Goal: Task Accomplishment & Management: Manage account settings

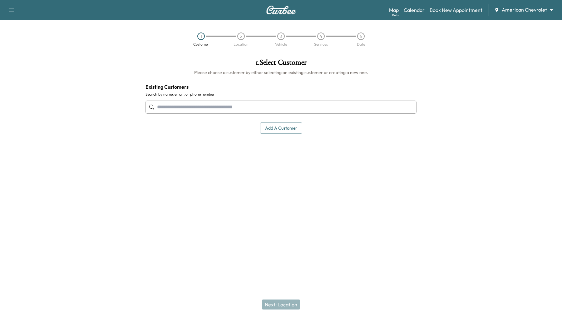
click at [537, 14] on div "Map Beta Calendar Book New Appointment American Chevrolet ******** ​" at bounding box center [473, 10] width 168 height 12
click at [537, 11] on body "Support Log Out Map Beta Calendar Book New Appointment American Chevrolet *****…" at bounding box center [281, 158] width 562 height 317
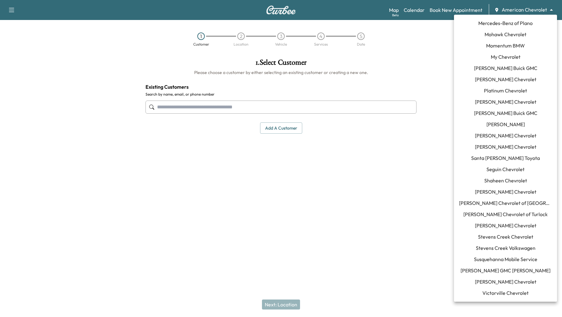
scroll to position [425, 0]
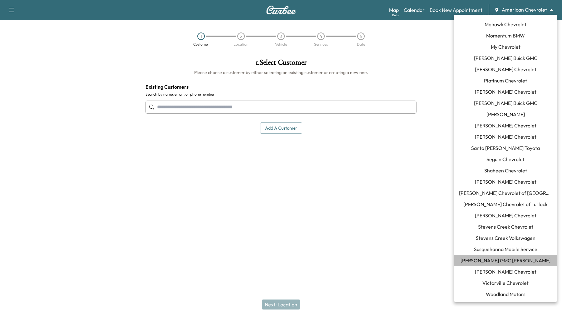
click at [502, 260] on span "[PERSON_NAME] GMC [PERSON_NAME]" at bounding box center [505, 259] width 90 height 7
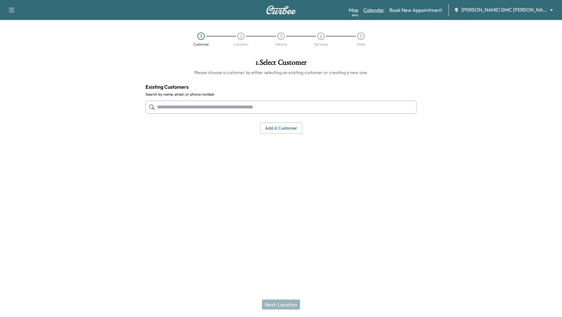
click at [384, 10] on link "Calendar" at bounding box center [373, 9] width 21 height 7
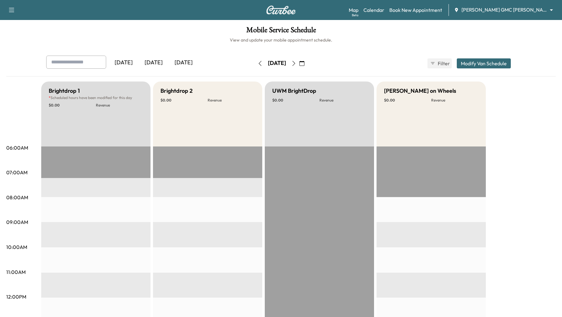
click at [465, 62] on button "Modify Van Schedule" at bounding box center [484, 63] width 54 height 10
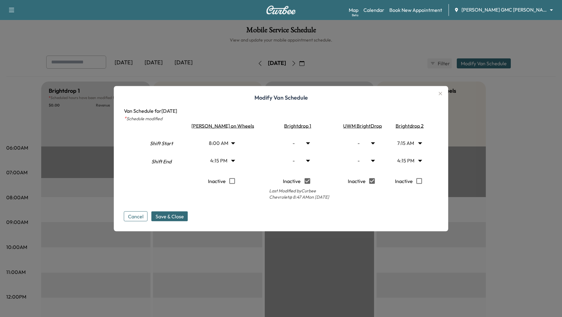
click at [350, 45] on div at bounding box center [281, 158] width 562 height 317
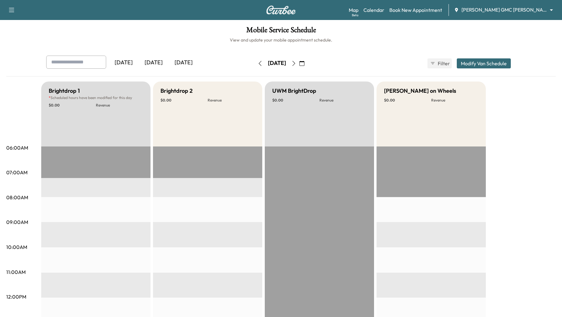
click at [296, 62] on icon "button" at bounding box center [293, 63] width 5 height 5
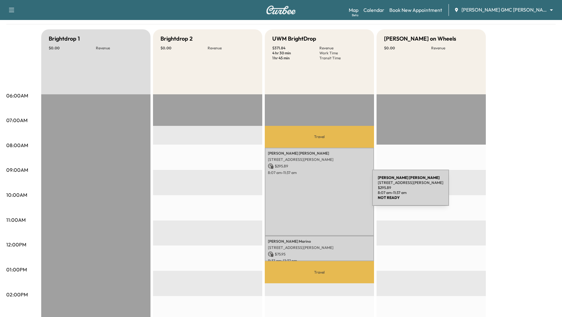
scroll to position [54, 0]
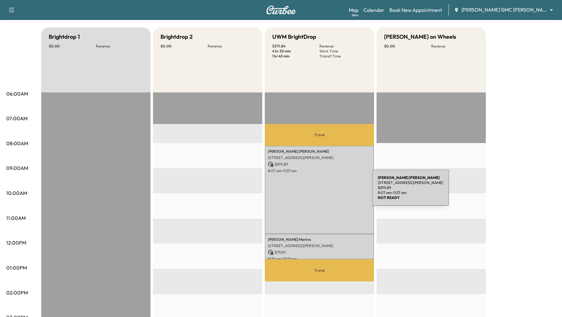
click at [325, 191] on div "[PERSON_NAME] [STREET_ADDRESS][PERSON_NAME] $ 295.89 8:07 am - 11:37 am" at bounding box center [319, 190] width 109 height 88
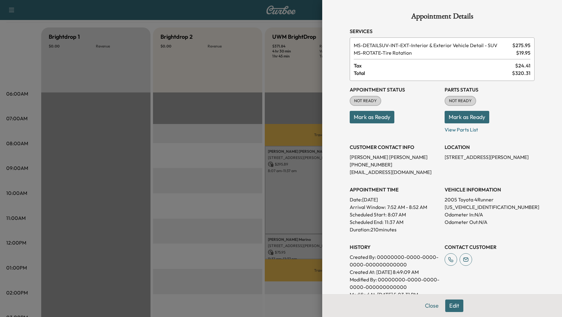
click at [285, 246] on div at bounding box center [281, 158] width 562 height 317
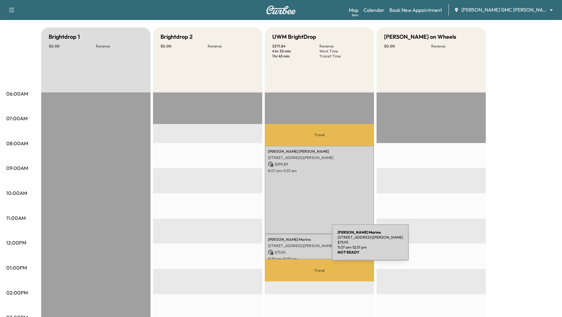
click at [285, 246] on p "[STREET_ADDRESS][PERSON_NAME]" at bounding box center [319, 245] width 103 height 5
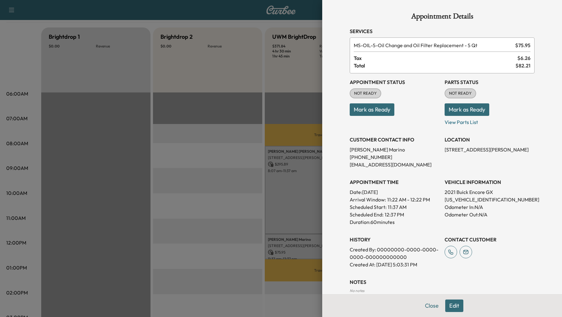
click at [227, 213] on div at bounding box center [281, 158] width 562 height 317
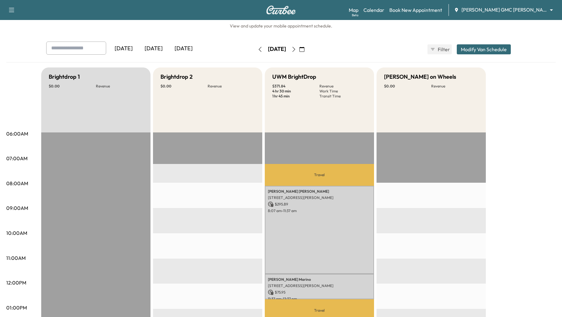
scroll to position [0, 0]
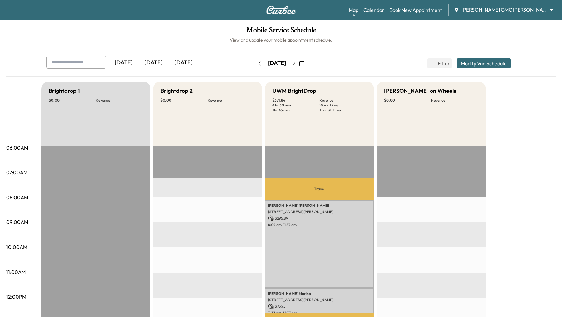
click at [296, 64] on icon "button" at bounding box center [293, 63] width 5 height 5
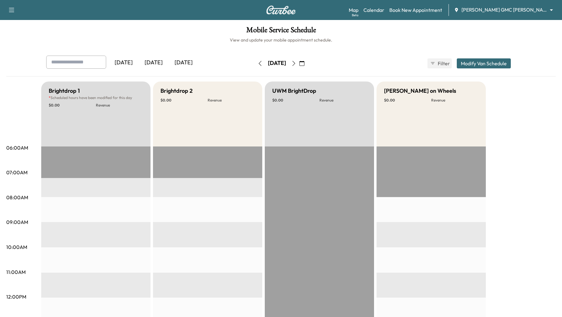
click at [307, 64] on button "button" at bounding box center [301, 63] width 11 height 10
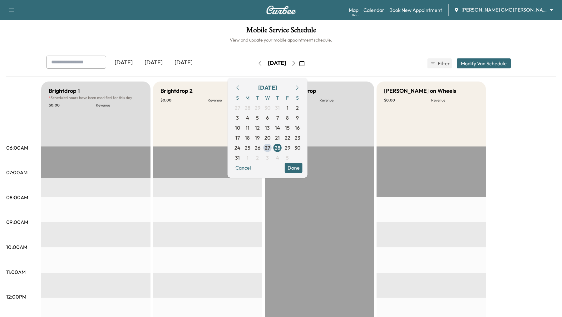
click at [296, 64] on icon "button" at bounding box center [293, 63] width 5 height 5
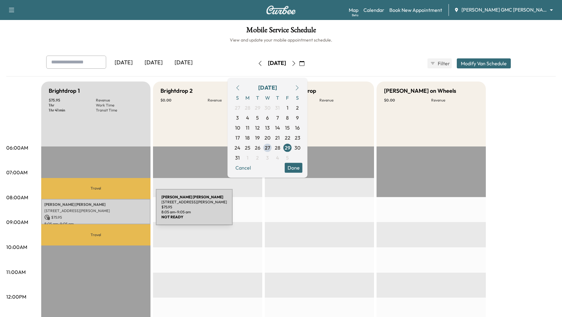
click at [109, 211] on p "[STREET_ADDRESS][PERSON_NAME]" at bounding box center [95, 210] width 103 height 5
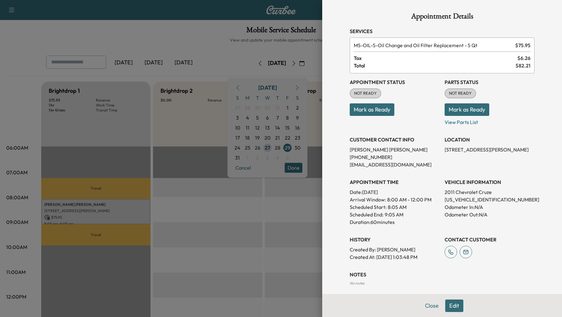
click at [183, 237] on div at bounding box center [281, 158] width 562 height 317
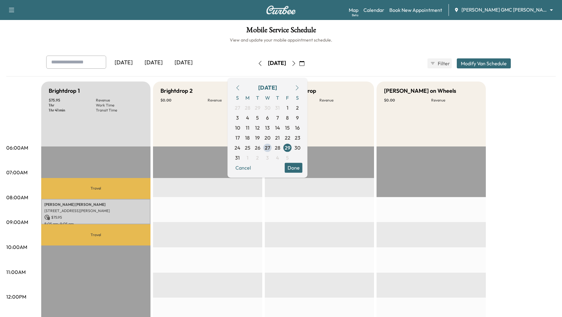
click at [471, 65] on button "Modify Van Schedule" at bounding box center [484, 63] width 54 height 10
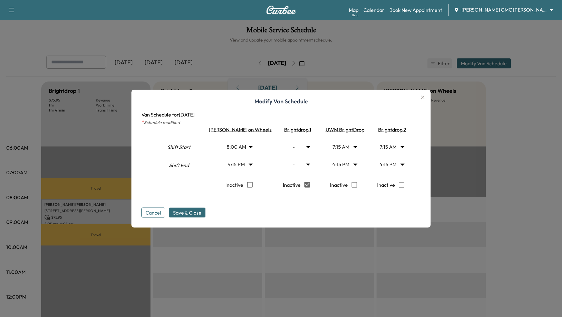
click at [419, 94] on icon "button" at bounding box center [422, 96] width 7 height 7
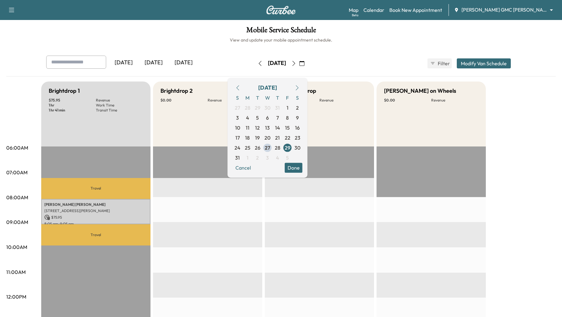
click at [302, 167] on button "Done" at bounding box center [294, 168] width 18 height 10
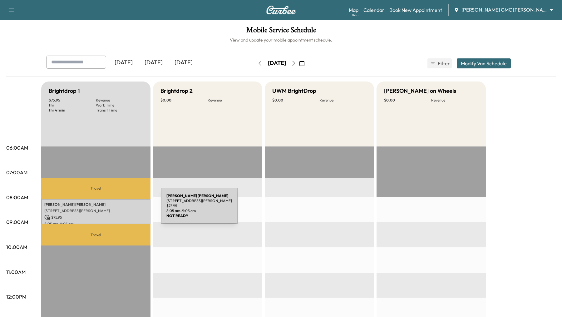
click at [114, 210] on p "[STREET_ADDRESS][PERSON_NAME]" at bounding box center [95, 210] width 103 height 5
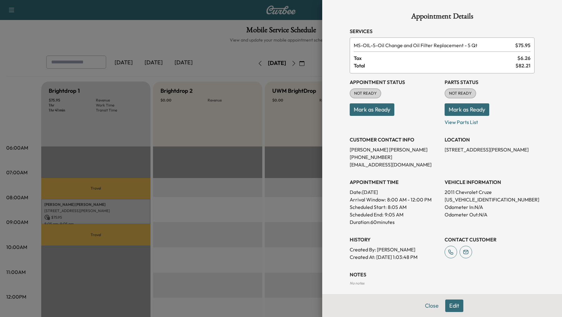
click at [228, 286] on div at bounding box center [281, 158] width 562 height 317
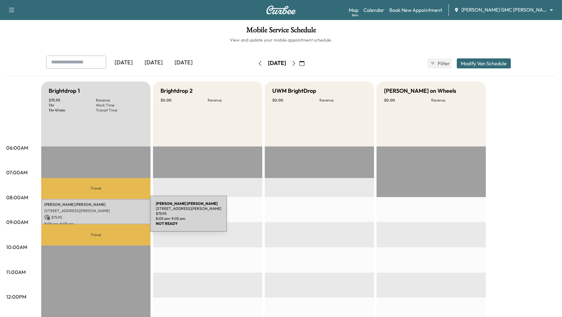
click at [104, 212] on p "[STREET_ADDRESS][PERSON_NAME]" at bounding box center [95, 210] width 103 height 5
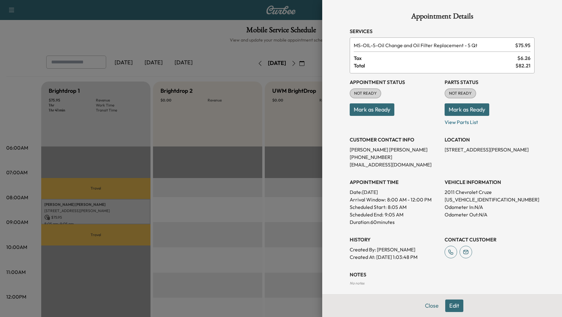
click at [217, 215] on div at bounding box center [281, 158] width 562 height 317
